Goal: Task Accomplishment & Management: Manage account settings

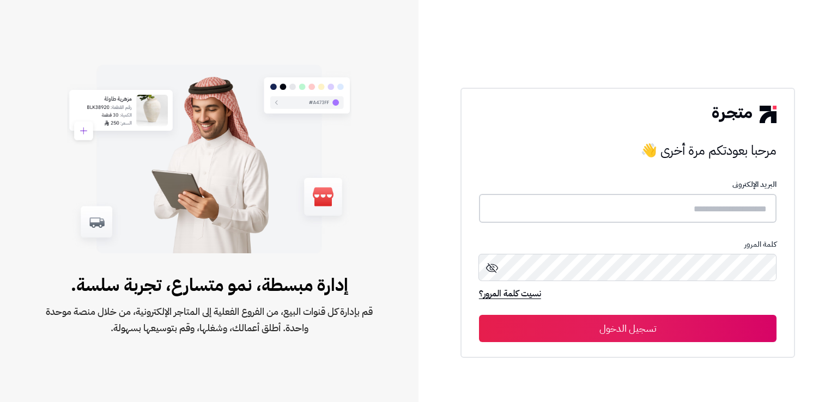
click at [733, 210] on input "text" at bounding box center [628, 208] width 298 height 29
paste input "**********"
type input "**********"
click at [479, 315] on button "تسجيل الدخول" at bounding box center [628, 328] width 298 height 27
